Goal: Task Accomplishment & Management: Manage account settings

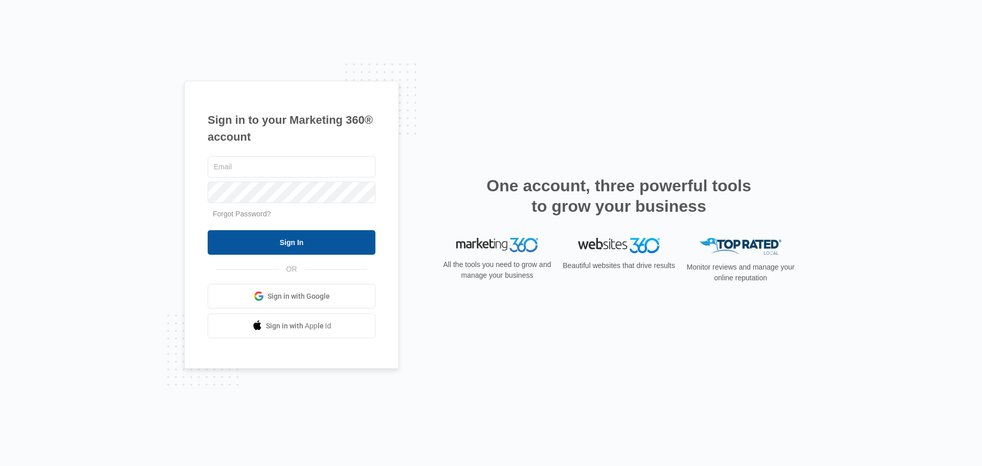
type input "[PERSON_NAME][EMAIL_ADDRESS][DOMAIN_NAME]"
click at [361, 238] on input "Sign In" at bounding box center [292, 242] width 168 height 25
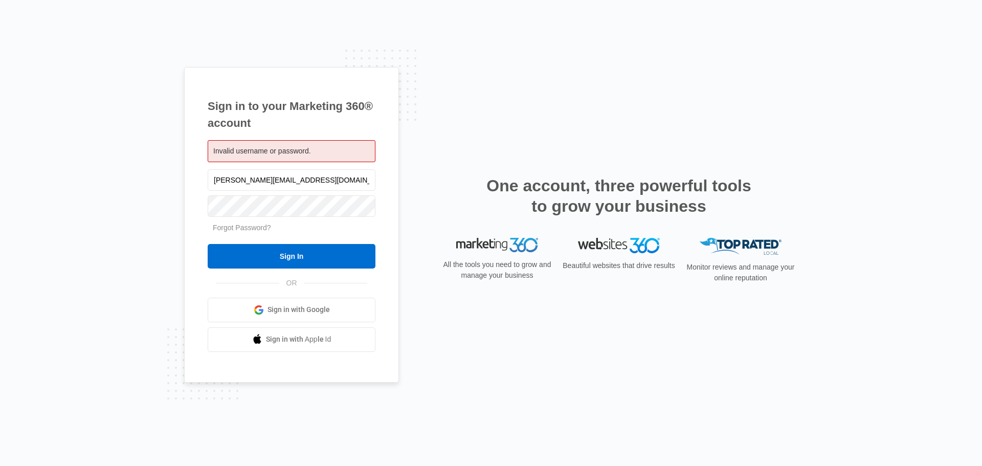
click at [543, 78] on div "Sign in to your Marketing 360® account Invalid username or password. [PERSON_NA…" at bounding box center [491, 233] width 614 height 332
